Goal: Task Accomplishment & Management: Complete application form

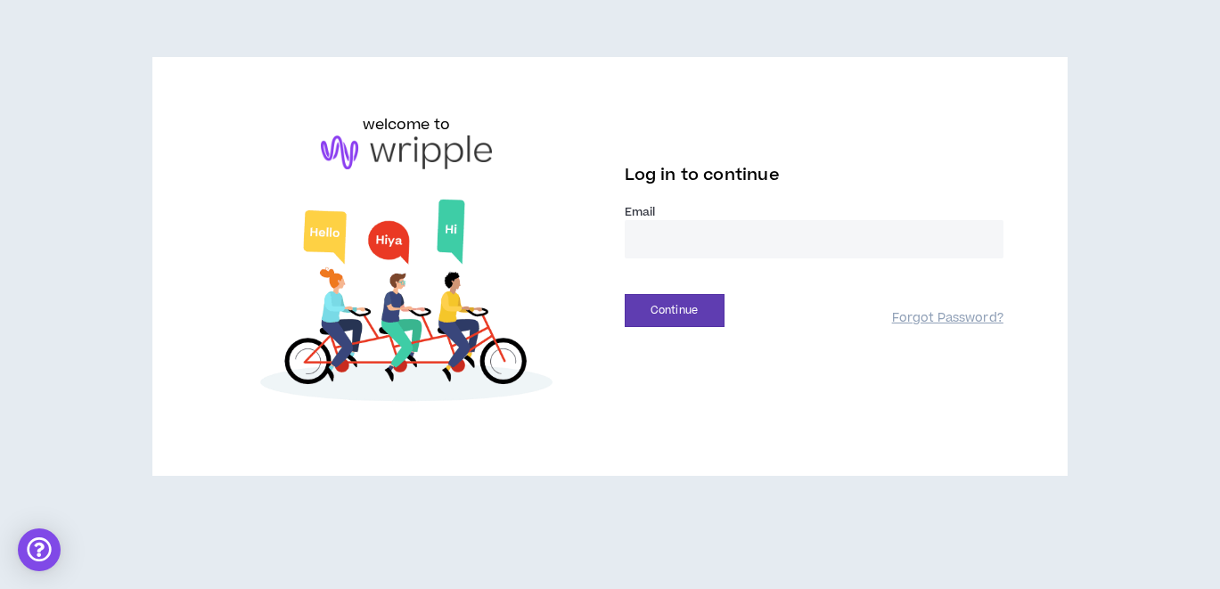
click at [714, 255] on input "email" at bounding box center [814, 239] width 379 height 38
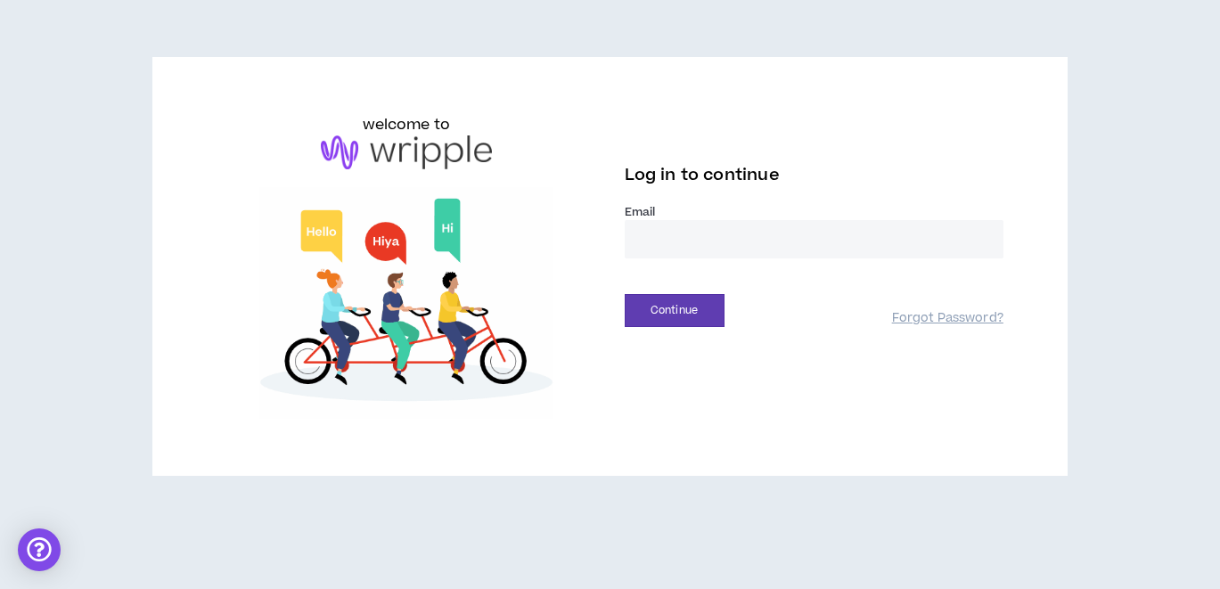
type input "**********"
click at [706, 302] on button "Continue" at bounding box center [675, 310] width 100 height 33
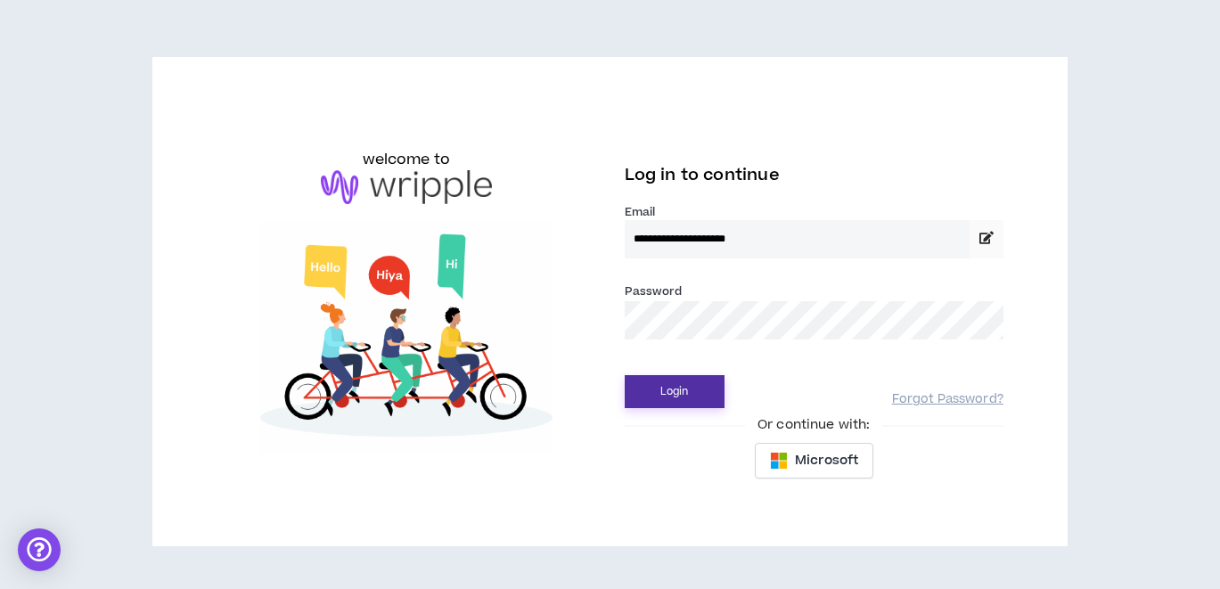
click at [625, 375] on button "Login" at bounding box center [675, 391] width 100 height 33
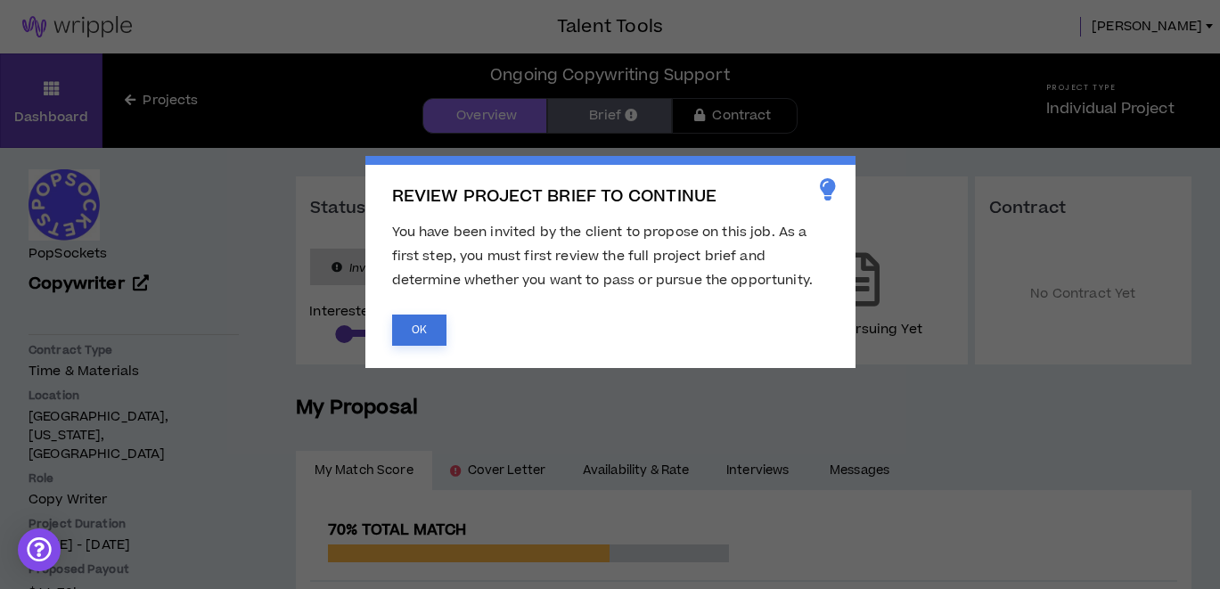
click at [433, 335] on button "OK" at bounding box center [419, 329] width 54 height 31
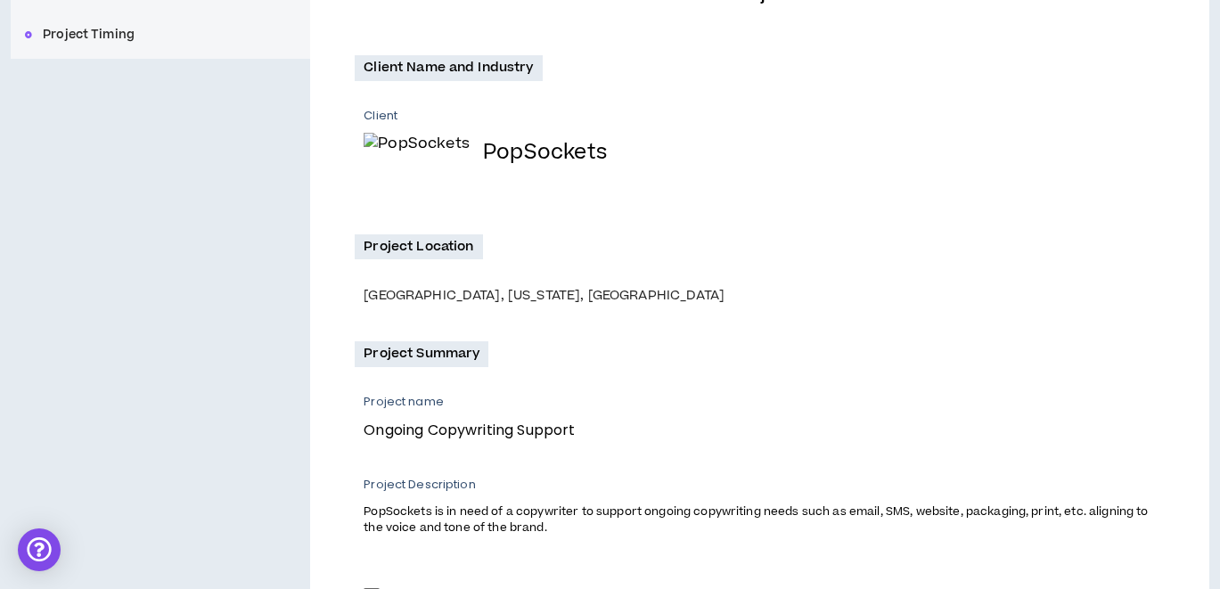
scroll to position [505, 0]
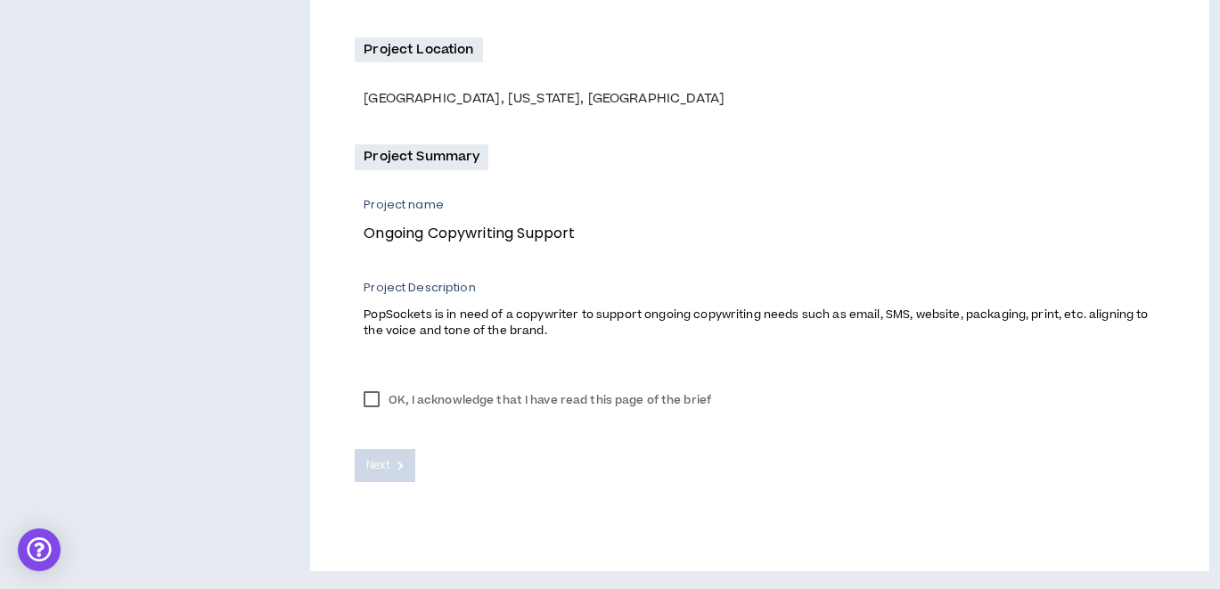
click at [378, 395] on label "OK, I acknowledge that I have read this page of the brief" at bounding box center [537, 400] width 365 height 27
click at [379, 453] on button "Next" at bounding box center [385, 465] width 61 height 33
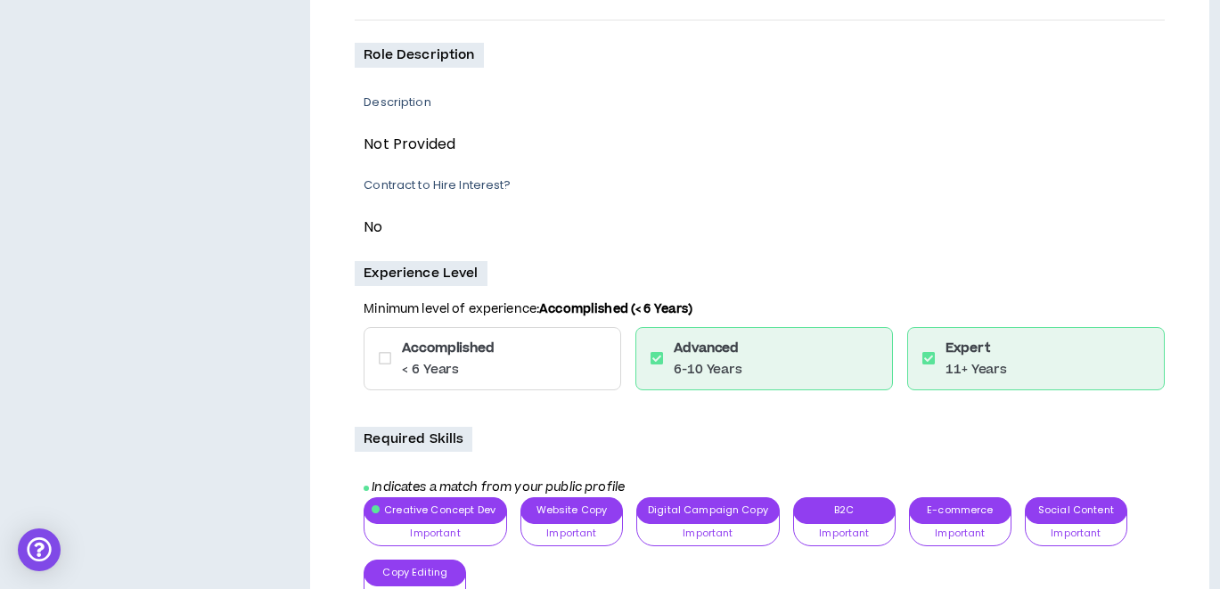
scroll to position [799, 0]
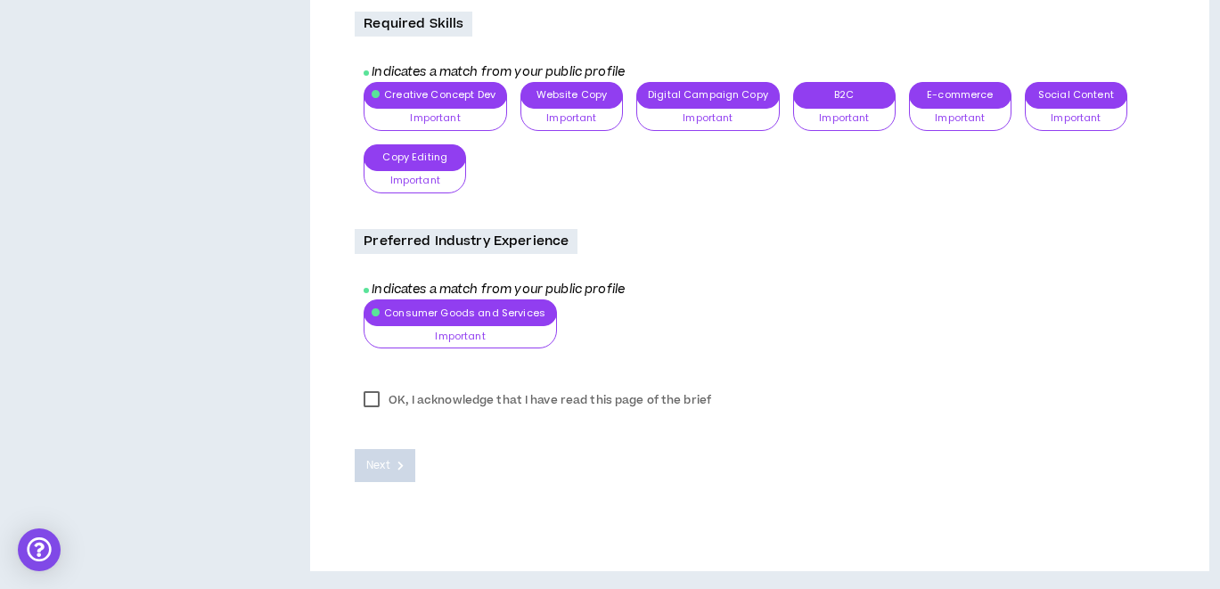
click at [370, 404] on label "OK, I acknowledge that I have read this page of the brief" at bounding box center [537, 400] width 365 height 27
click at [376, 463] on span "Next" at bounding box center [377, 465] width 23 height 17
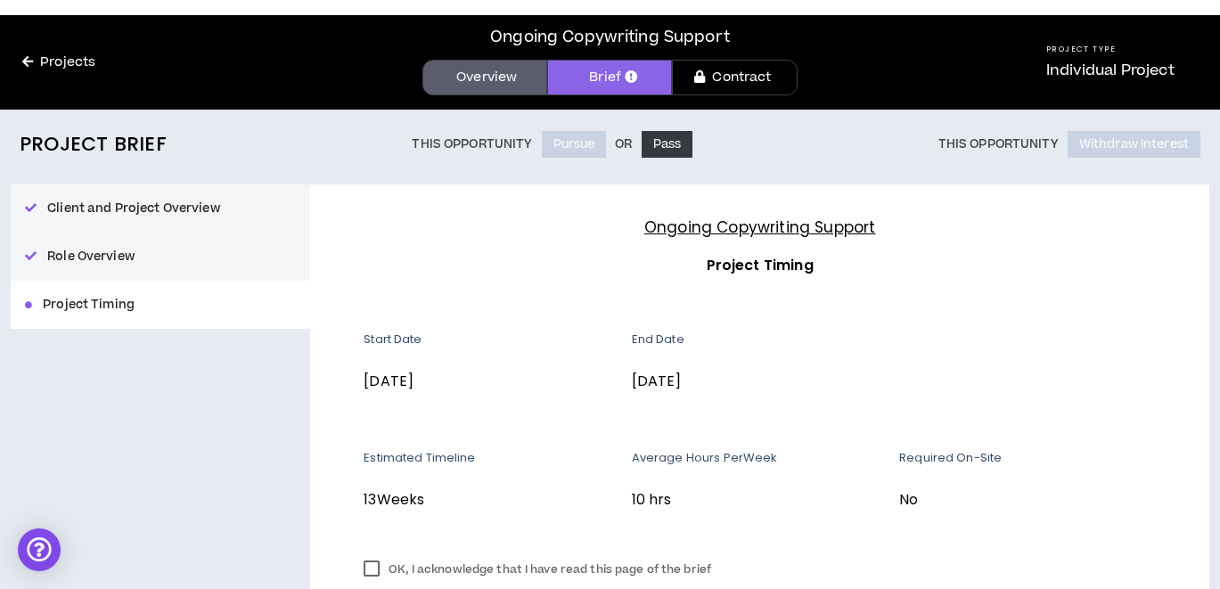
scroll to position [208, 0]
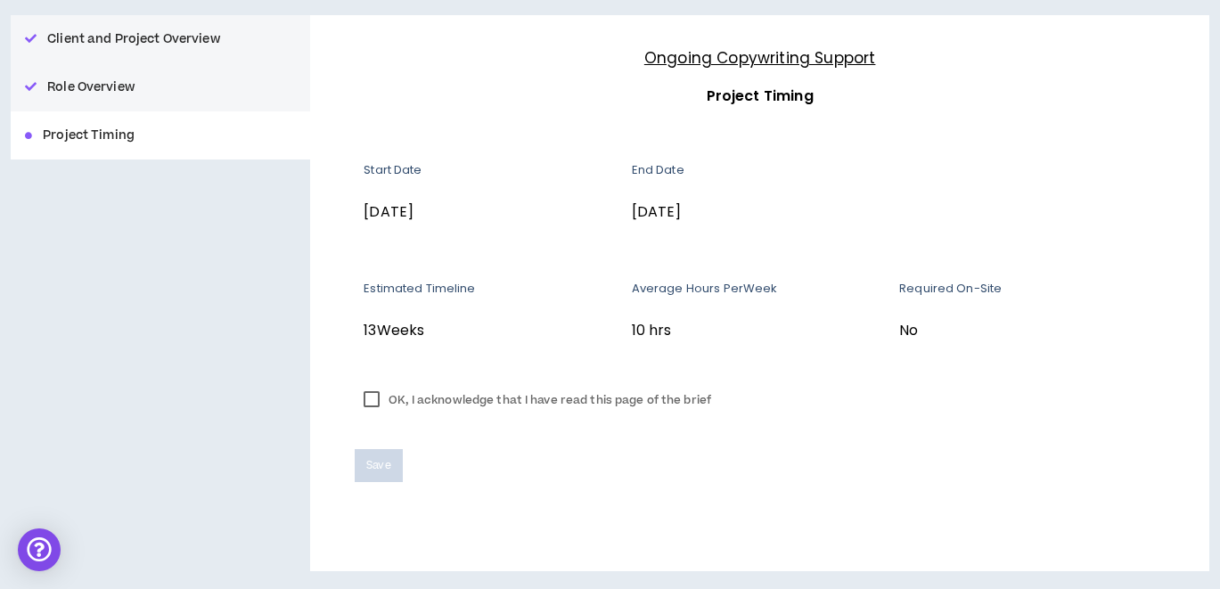
click at [366, 404] on label "OK, I acknowledge that I have read this page of the brief" at bounding box center [537, 400] width 365 height 27
click at [379, 471] on span "Save" at bounding box center [378, 465] width 24 height 17
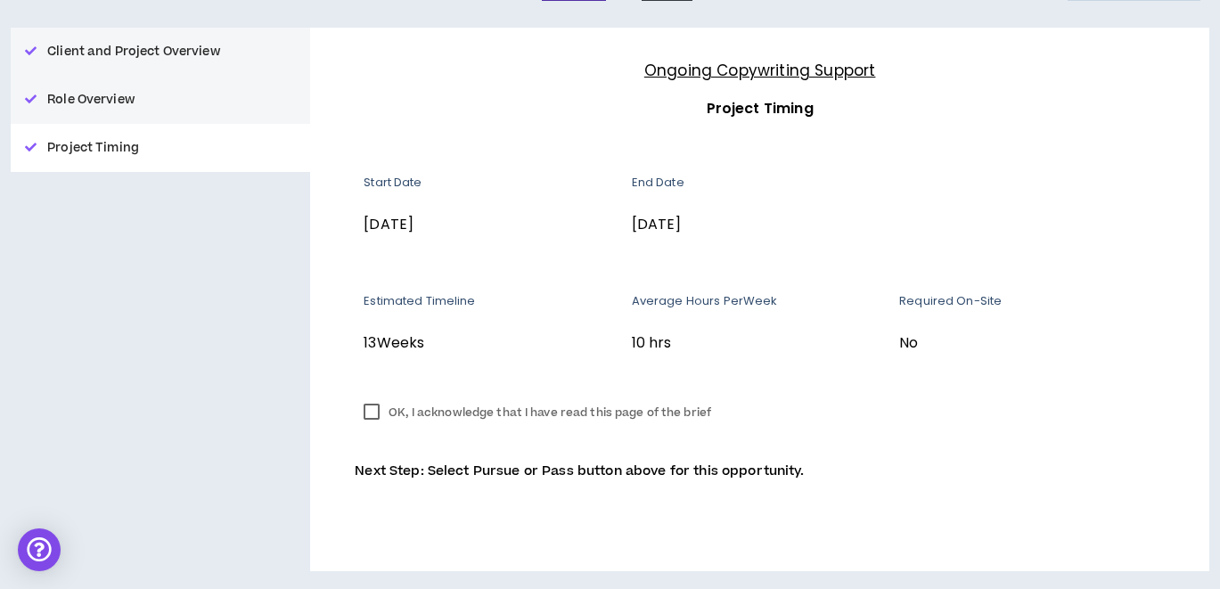
scroll to position [0, 0]
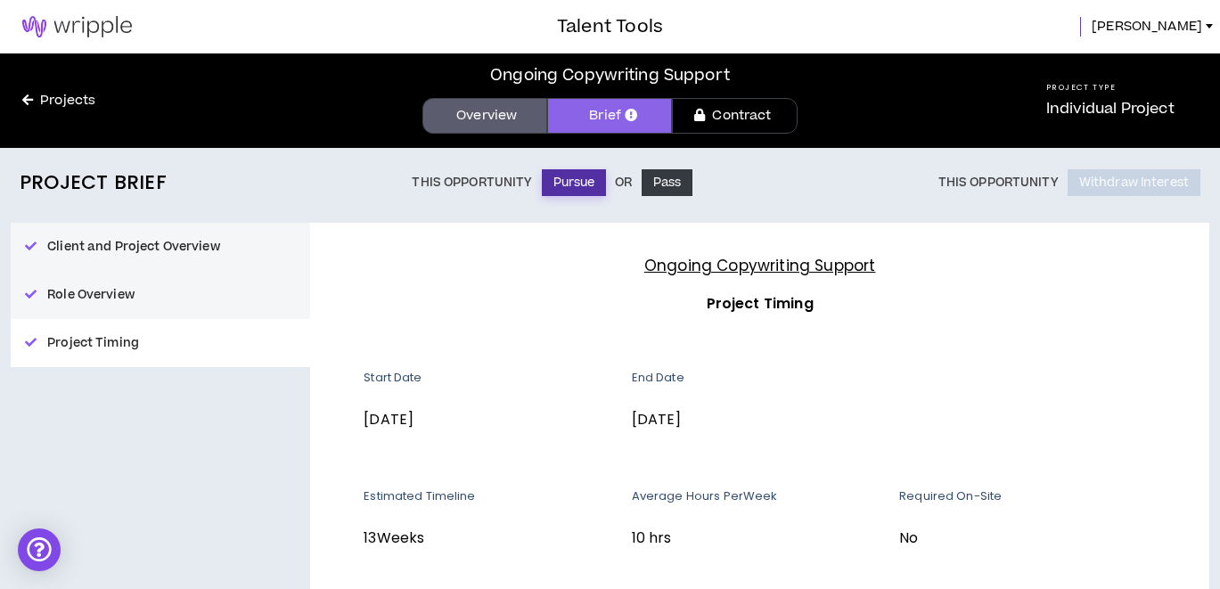
click at [550, 181] on button "Pursue" at bounding box center [574, 182] width 65 height 27
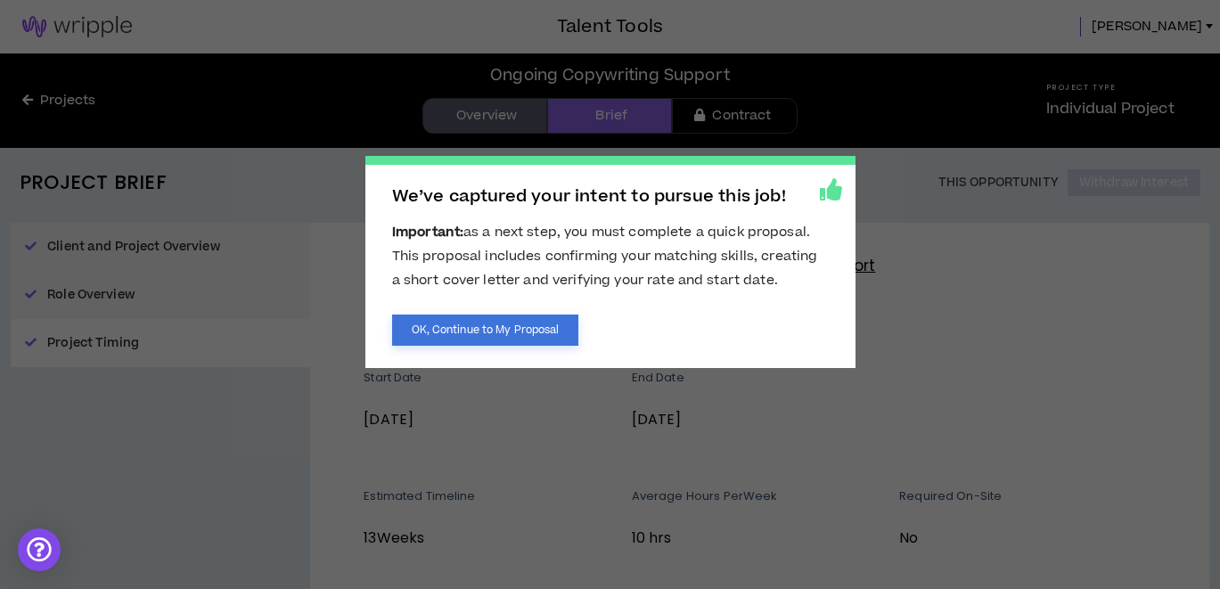
click at [531, 328] on button "OK, Continue to My Proposal" at bounding box center [485, 329] width 187 height 31
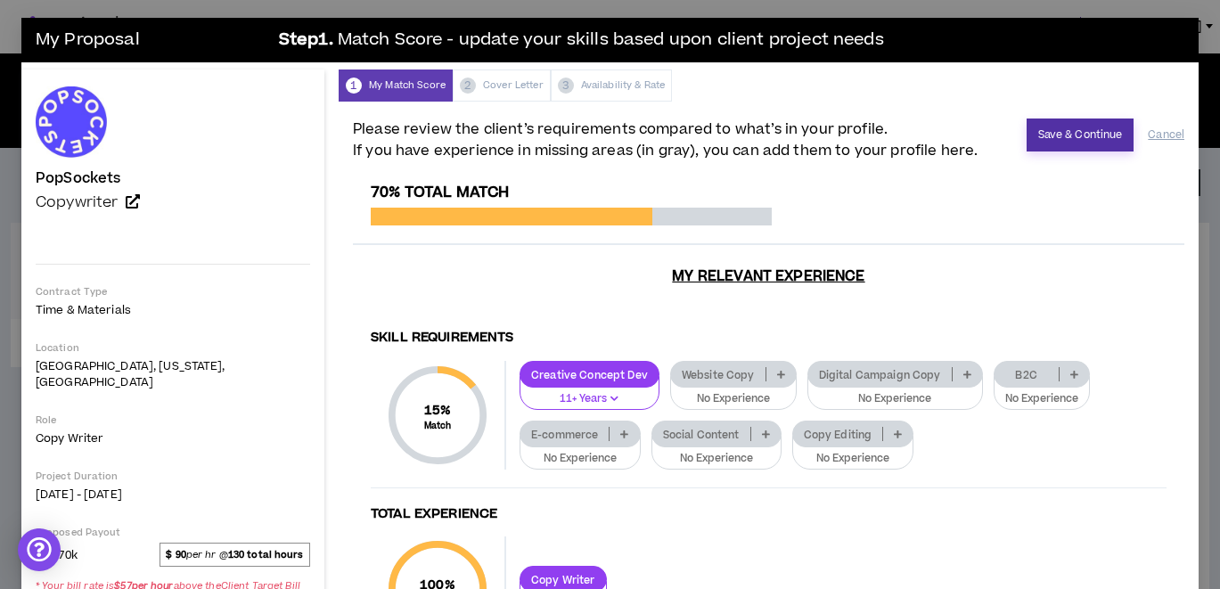
click at [1082, 126] on button "Save & Continue" at bounding box center [1080, 134] width 108 height 33
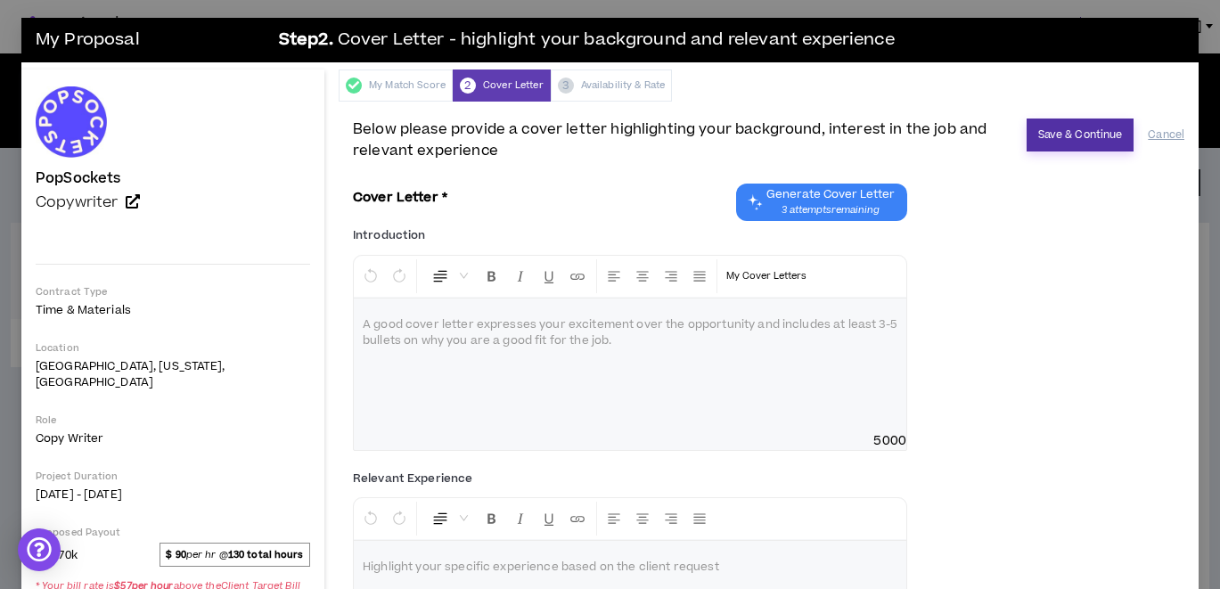
click at [1070, 140] on button "Save & Continue" at bounding box center [1080, 134] width 108 height 33
